Goal: Entertainment & Leisure: Consume media (video, audio)

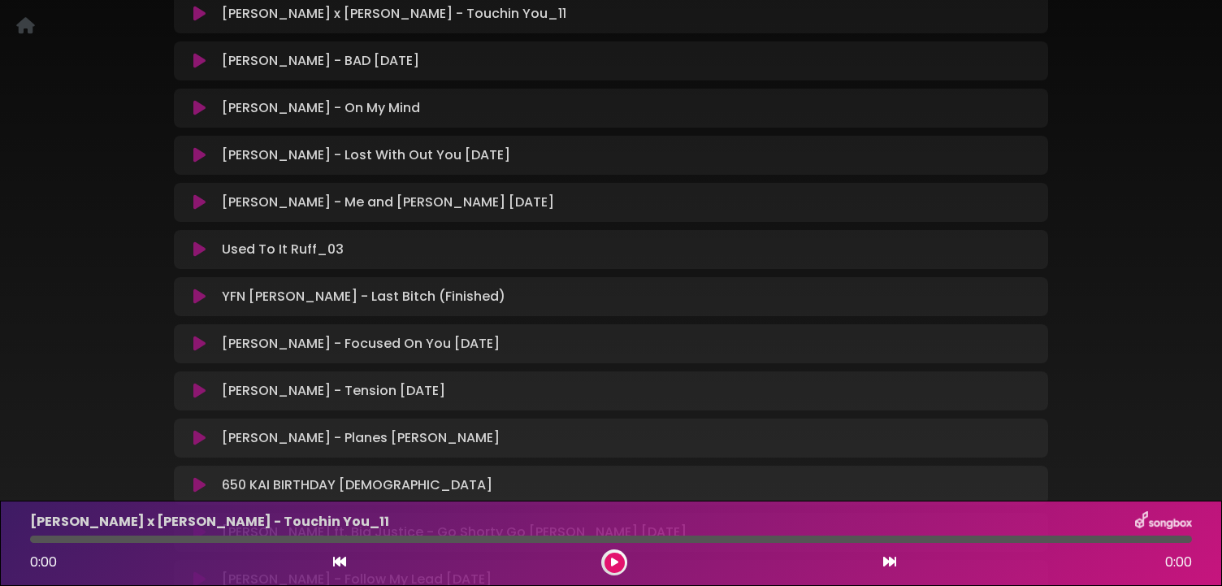
scroll to position [320, 0]
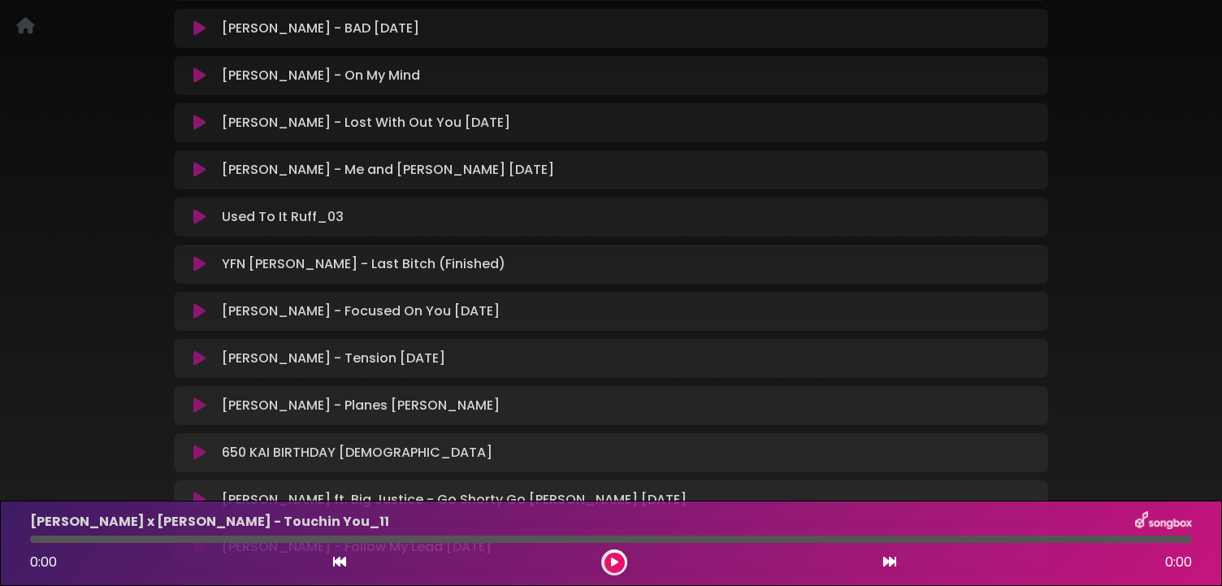
click at [376, 363] on div "Lucci - Tension 3.3.25 Loading Track..." at bounding box center [626, 358] width 823 height 19
click at [149, 364] on div "650 Listening Keith Dawson ×" at bounding box center [611, 240] width 1072 height 990
click at [193, 357] on icon at bounding box center [199, 358] width 12 height 16
click at [617, 563] on icon at bounding box center [614, 562] width 7 height 10
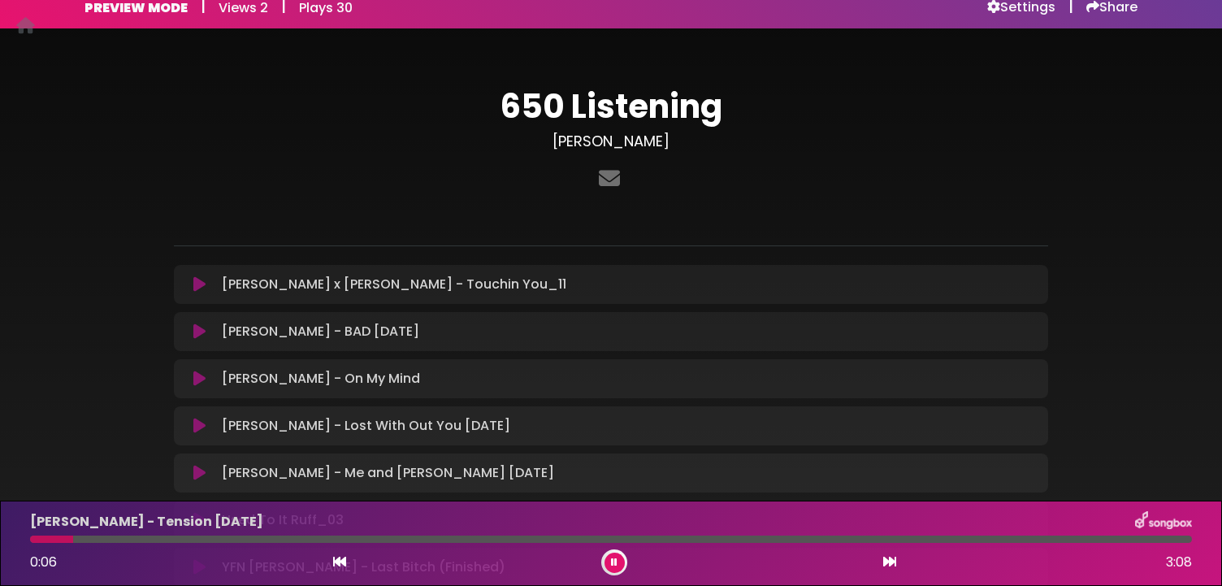
scroll to position [0, 0]
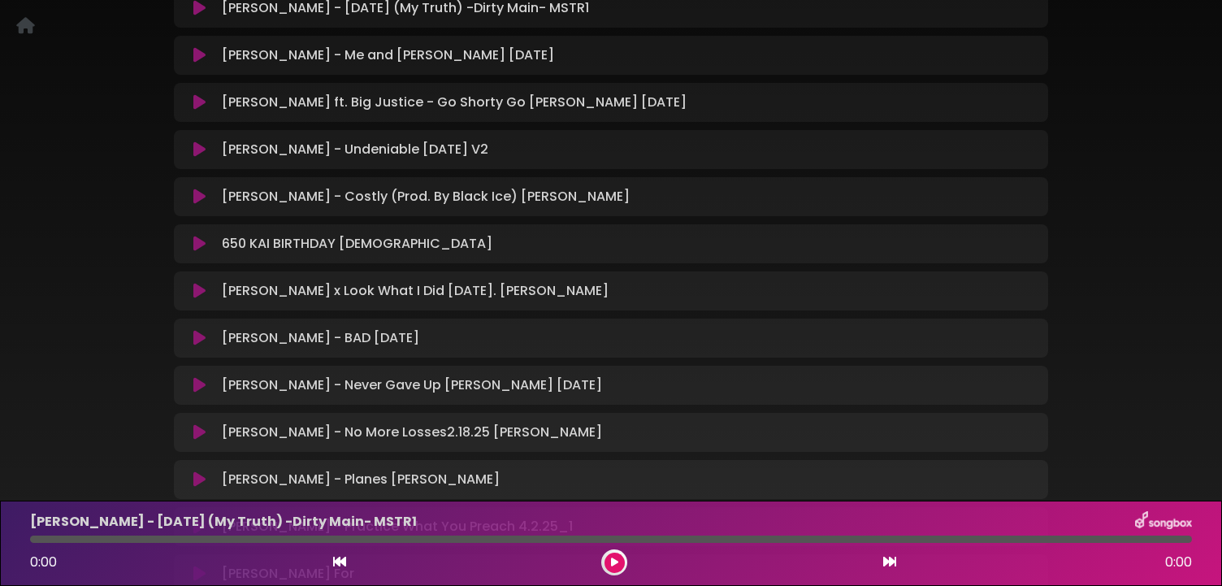
scroll to position [87, 0]
